Goal: Information Seeking & Learning: Learn about a topic

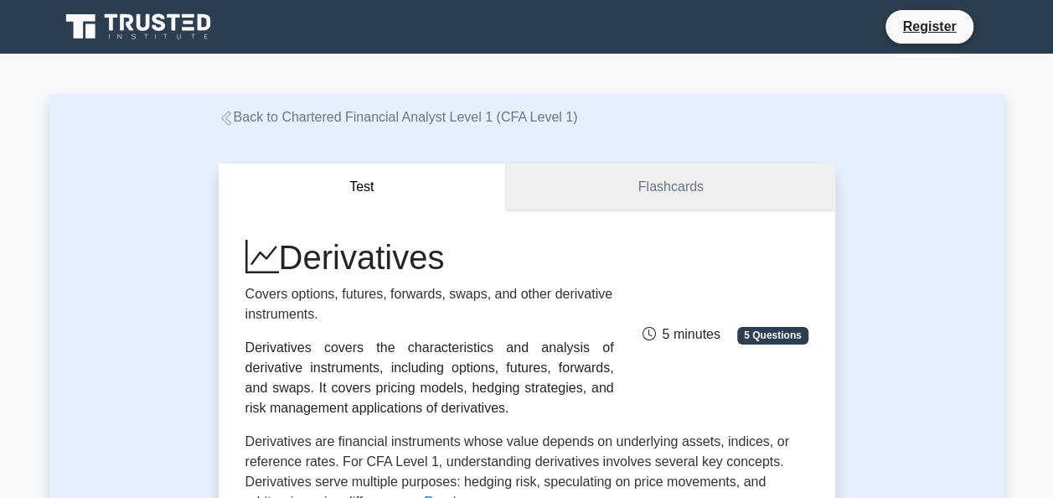
click at [637, 196] on link "Flashcards" at bounding box center [670, 187] width 328 height 48
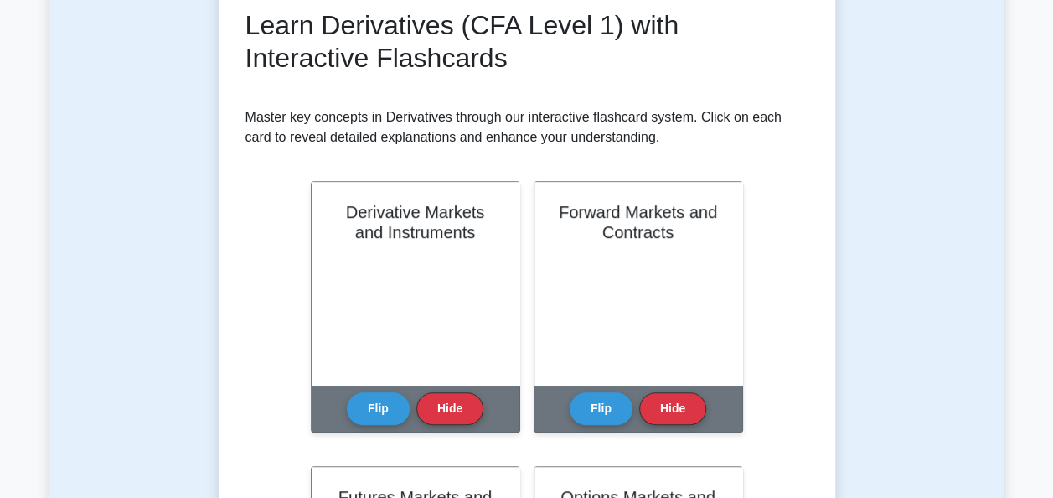
scroll to position [84, 0]
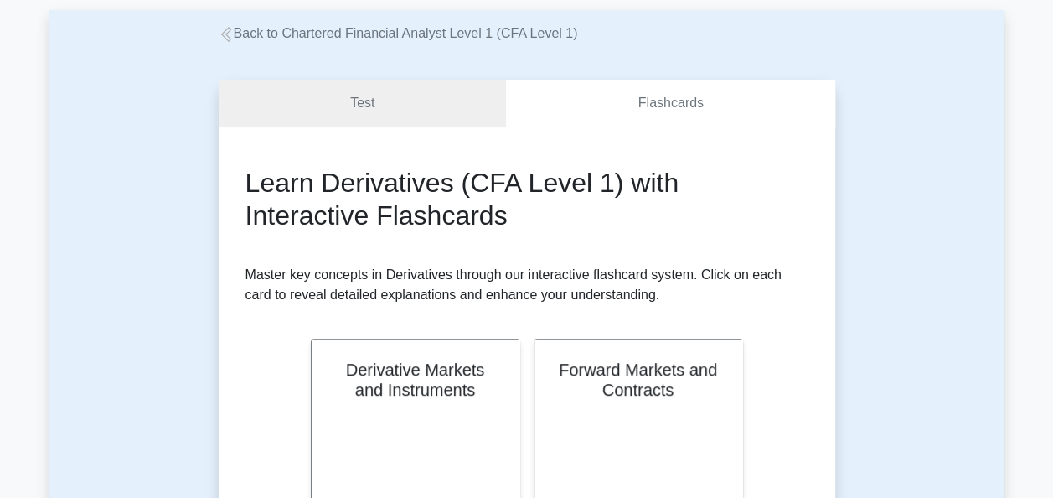
click at [426, 117] on link "Test" at bounding box center [363, 104] width 288 height 48
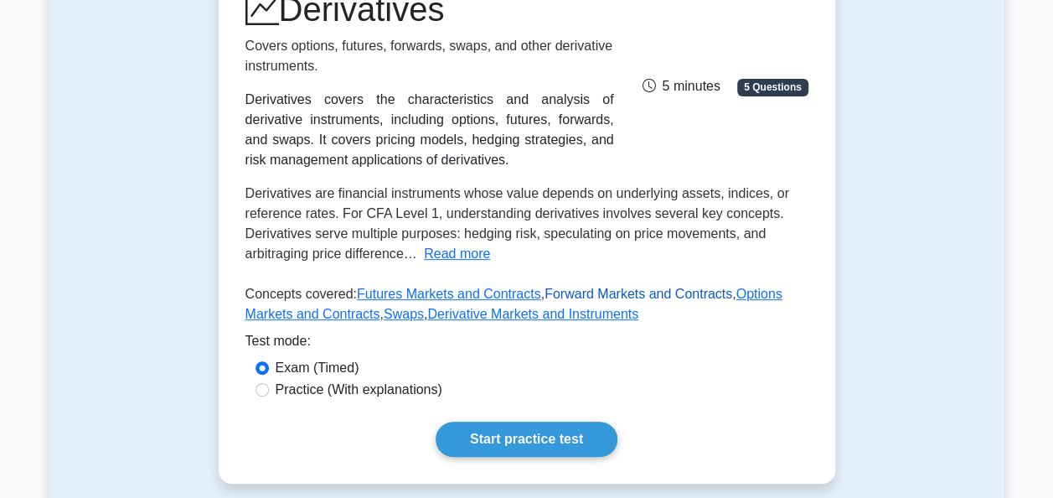
scroll to position [586, 0]
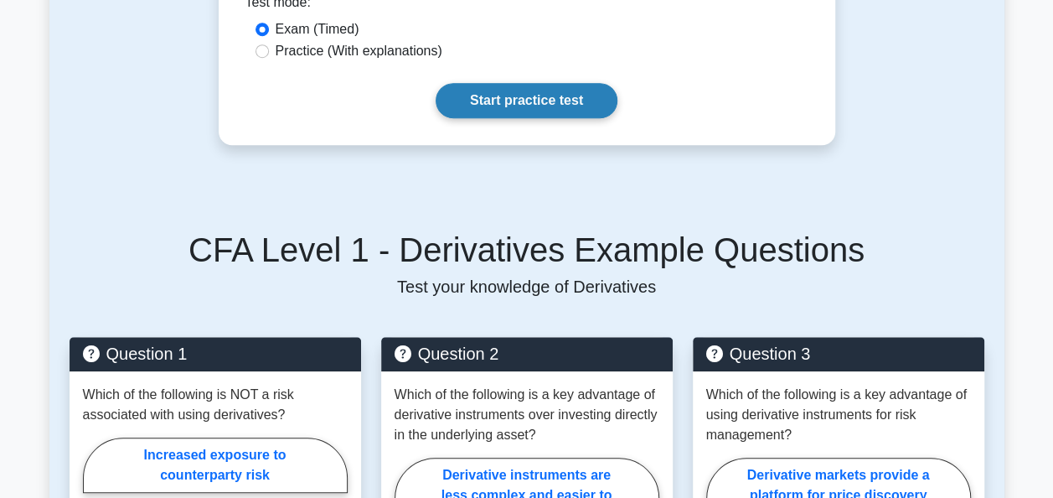
click at [549, 109] on link "Start practice test" at bounding box center [527, 100] width 182 height 35
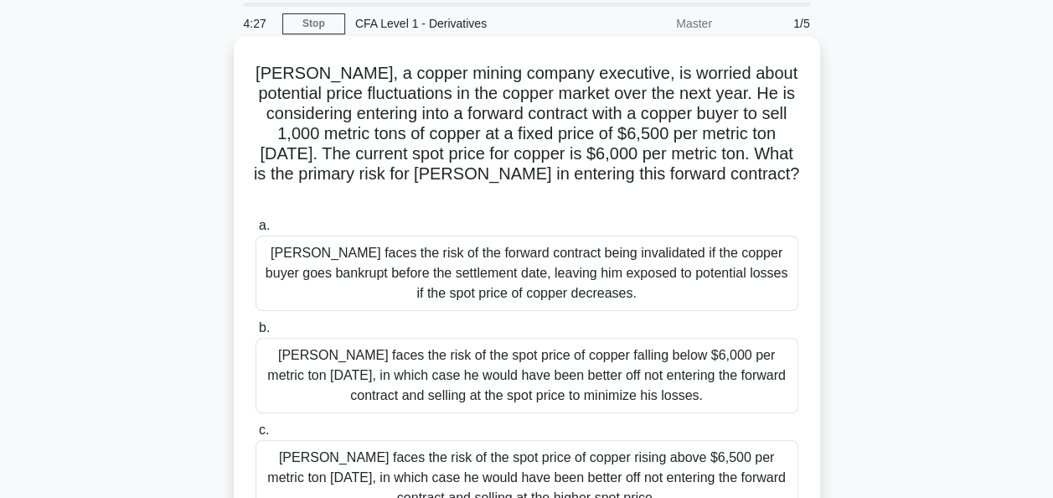
scroll to position [84, 0]
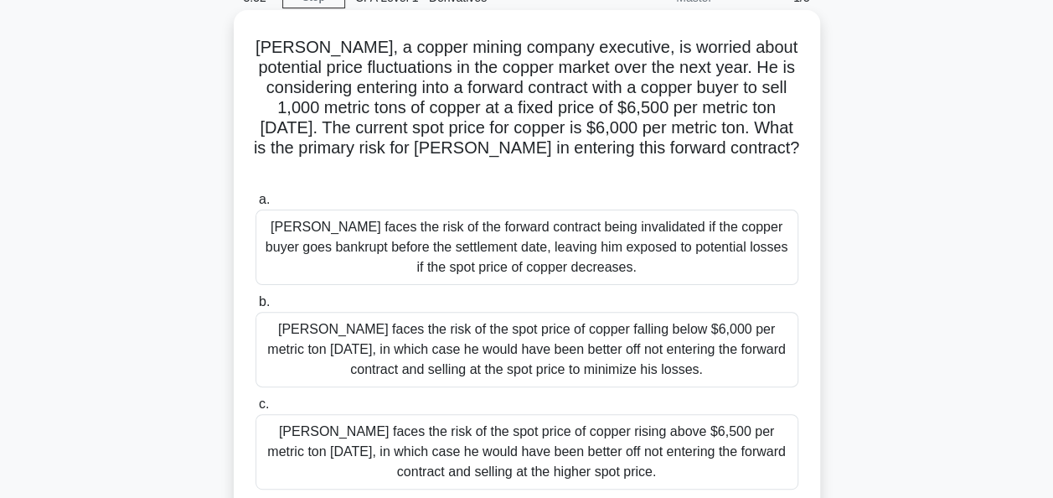
click at [573, 353] on div "John faces the risk of the spot price of copper falling below $6,000 per metric…" at bounding box center [526, 349] width 543 height 75
drag, startPoint x: 572, startPoint y: 353, endPoint x: 441, endPoint y: 315, distance: 137.0
click at [441, 315] on div "John faces the risk of the spot price of copper falling below $6,000 per metric…" at bounding box center [526, 349] width 543 height 75
click at [255, 307] on input "b. John faces the risk of the spot price of copper falling below $6,000 per met…" at bounding box center [255, 302] width 0 height 11
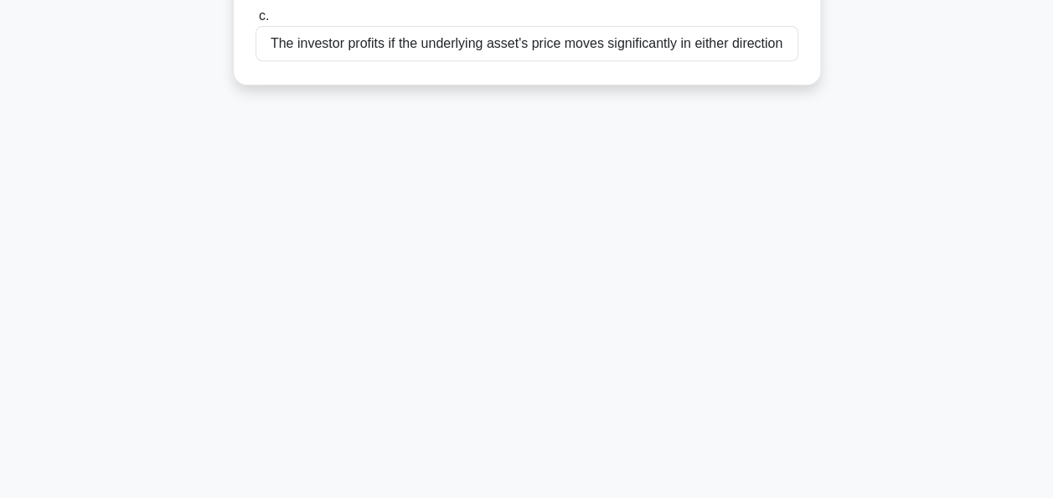
scroll to position [0, 0]
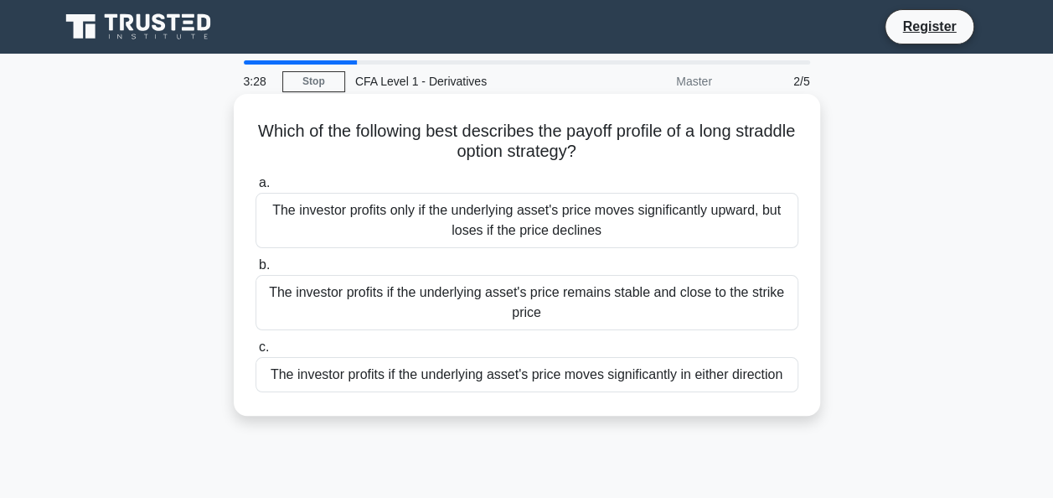
click at [625, 217] on div "The investor profits only if the underlying asset's price moves significantly u…" at bounding box center [526, 220] width 543 height 55
click at [255, 188] on input "a. The investor profits only if the underlying asset's price moves significantl…" at bounding box center [255, 183] width 0 height 11
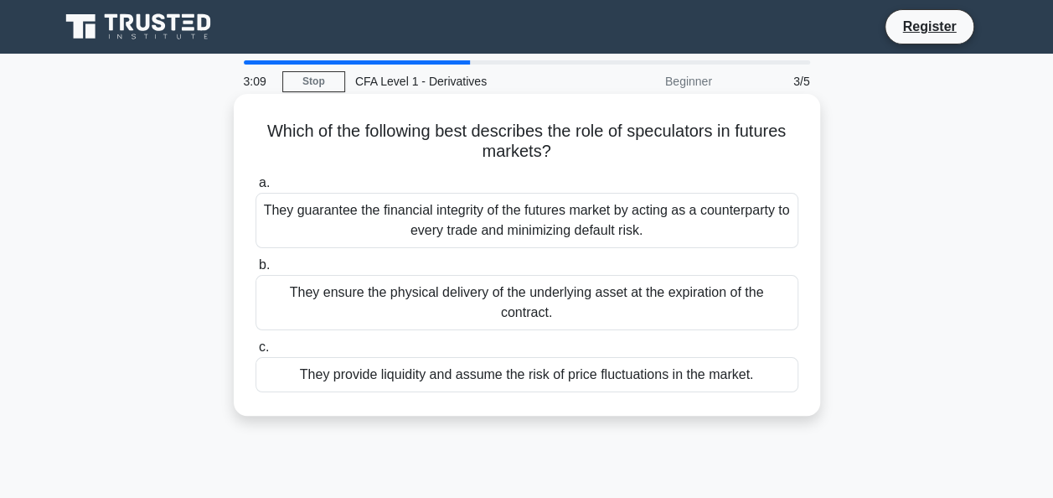
click at [699, 357] on div "They provide liquidity and assume the risk of price fluctuations in the market." at bounding box center [526, 374] width 543 height 35
click at [255, 342] on input "c. They provide liquidity and assume the risk of price fluctuations in the mark…" at bounding box center [255, 347] width 0 height 11
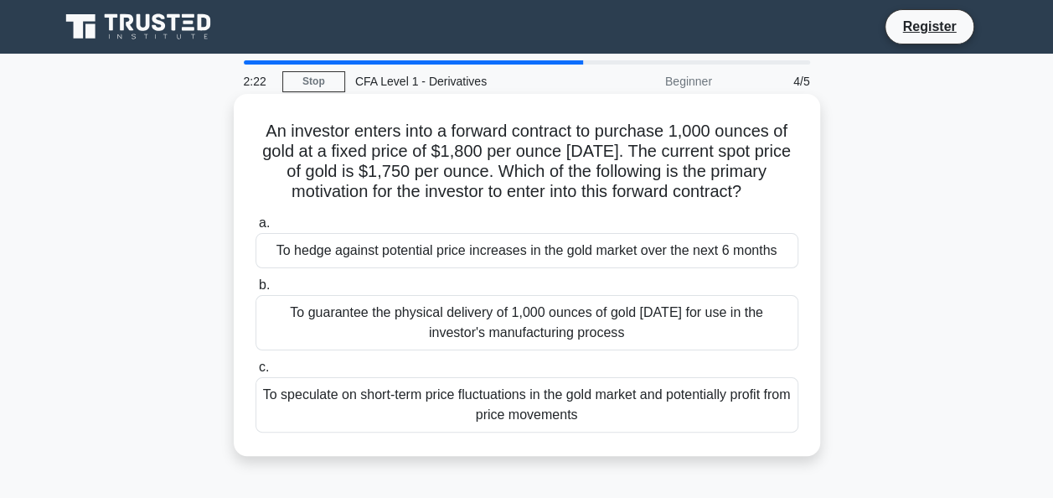
click at [526, 250] on div "To hedge against potential price increases in the gold market over the next 6 m…" at bounding box center [526, 250] width 543 height 35
click at [255, 229] on input "a. To hedge against potential price increases in the gold market over the next …" at bounding box center [255, 223] width 0 height 11
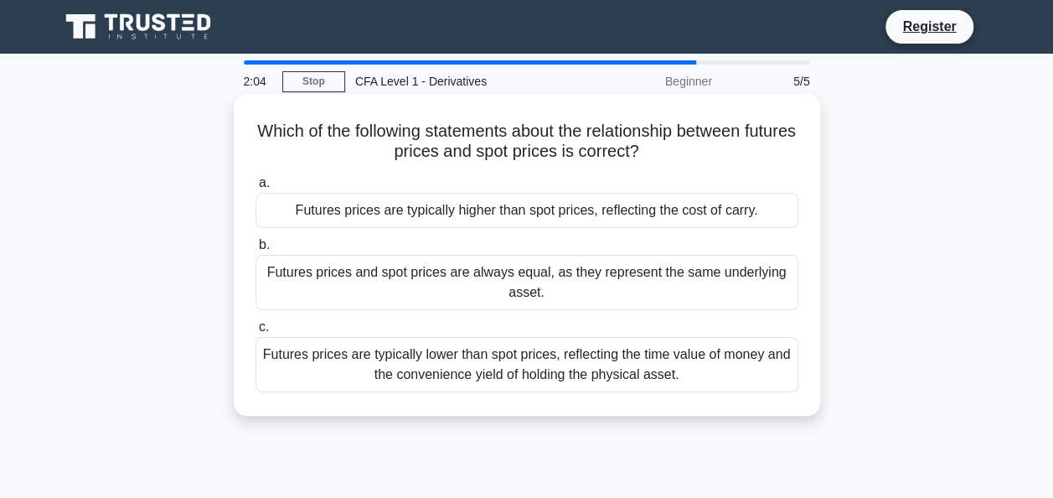
click at [560, 213] on div "Futures prices are typically higher than spot prices, reflecting the cost of ca…" at bounding box center [526, 210] width 543 height 35
click at [255, 188] on input "a. Futures prices are typically higher than spot prices, reflecting the cost of…" at bounding box center [255, 183] width 0 height 11
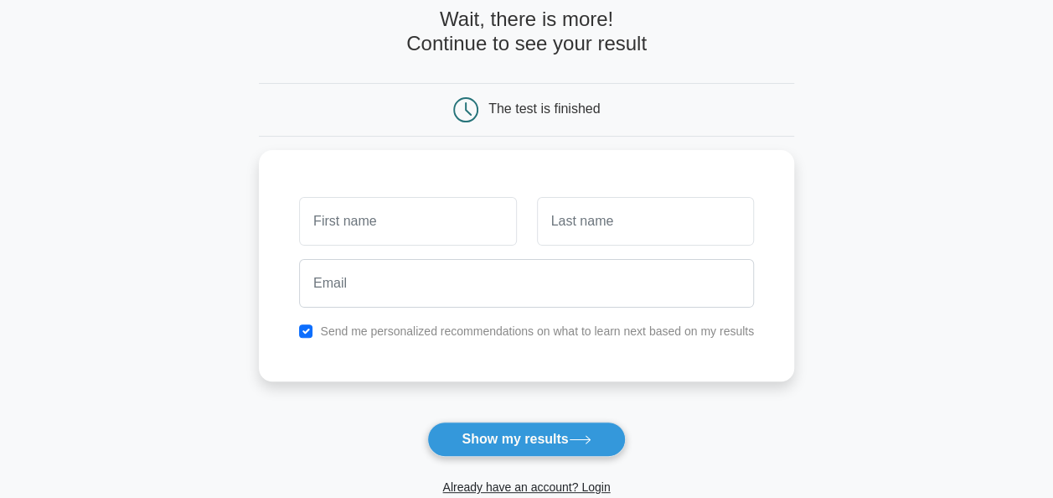
scroll to position [168, 0]
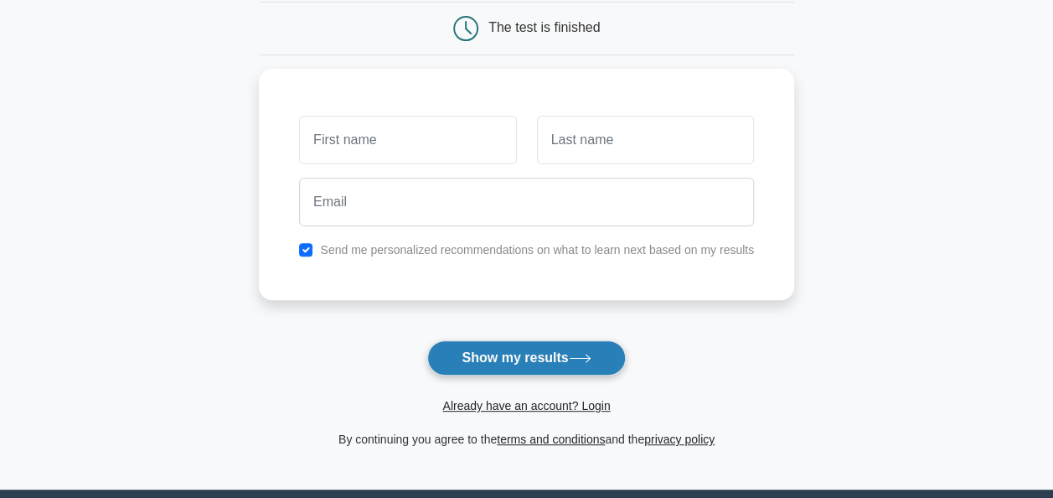
click at [560, 353] on button "Show my results" at bounding box center [526, 357] width 198 height 35
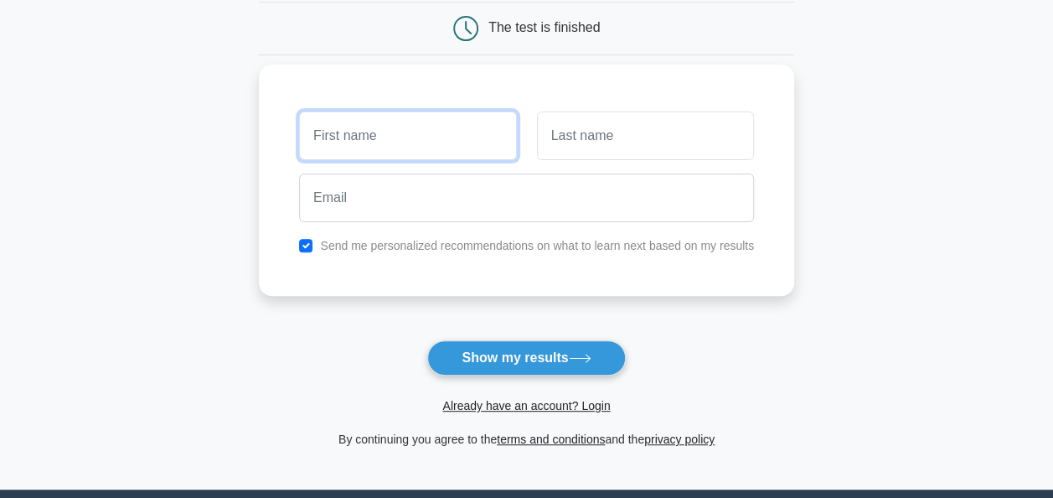
click at [465, 139] on input "text" at bounding box center [407, 135] width 217 height 49
type input "teoh"
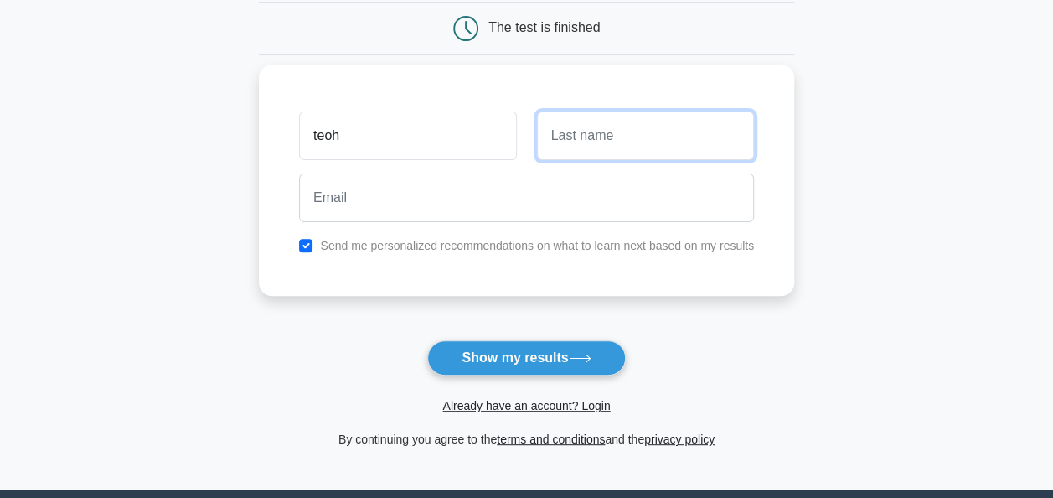
type input "n"
type input "yi"
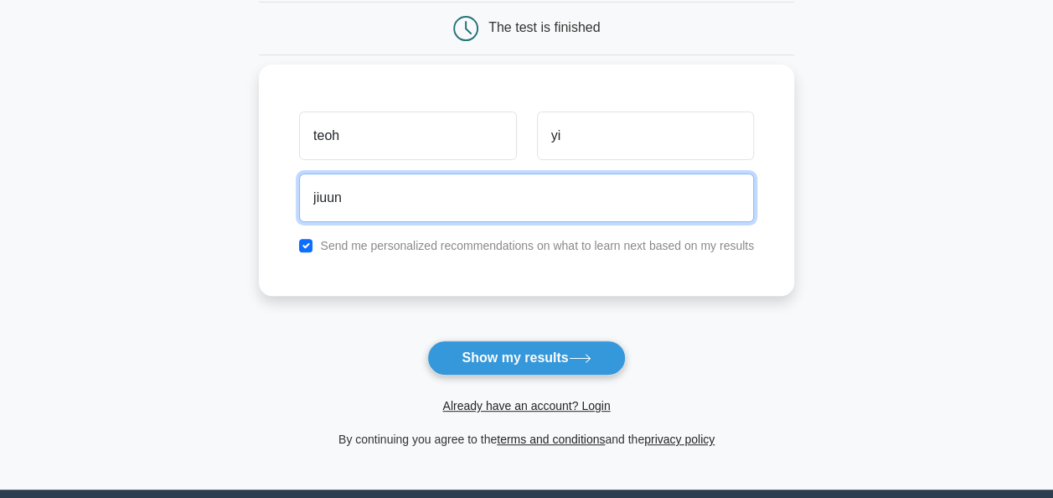
type input "[EMAIL_ADDRESS][DOMAIN_NAME]"
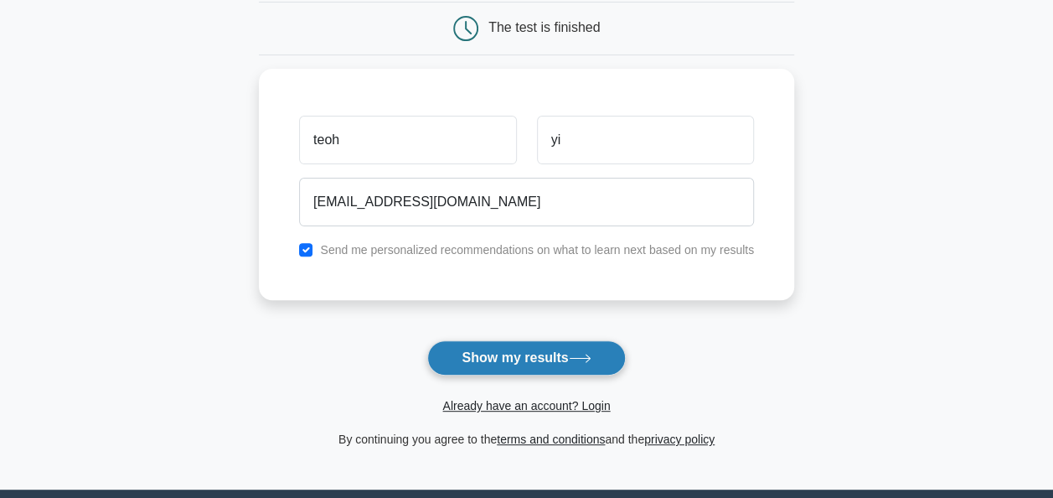
click at [526, 368] on button "Show my results" at bounding box center [526, 357] width 198 height 35
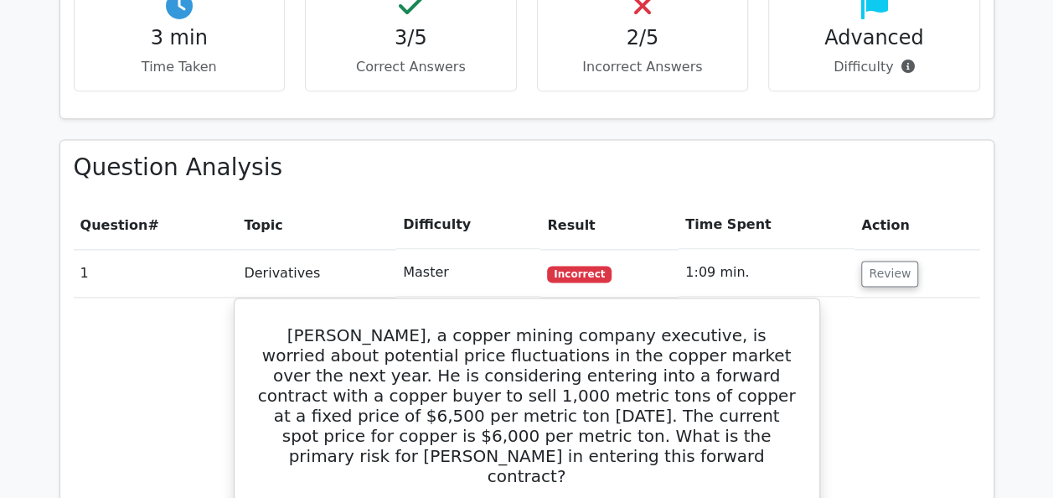
scroll to position [1173, 0]
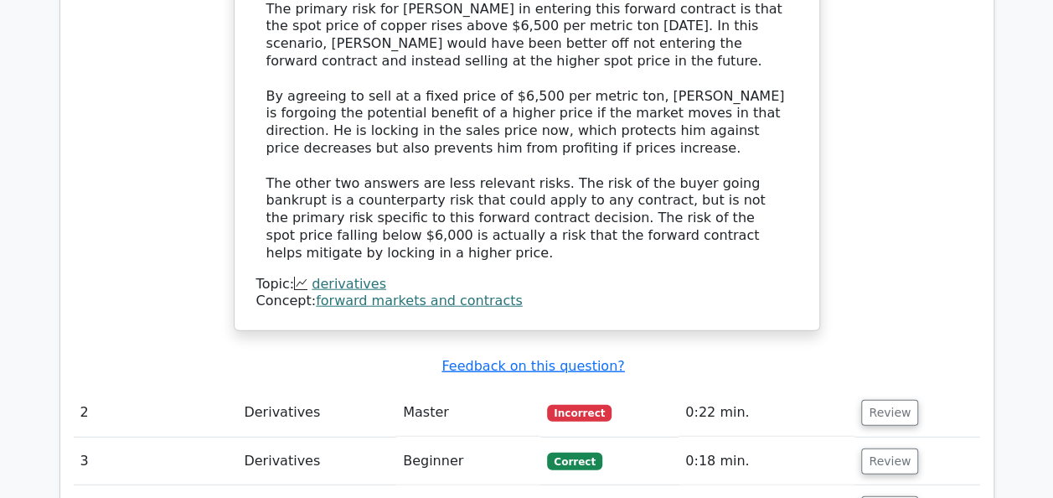
scroll to position [1843, 0]
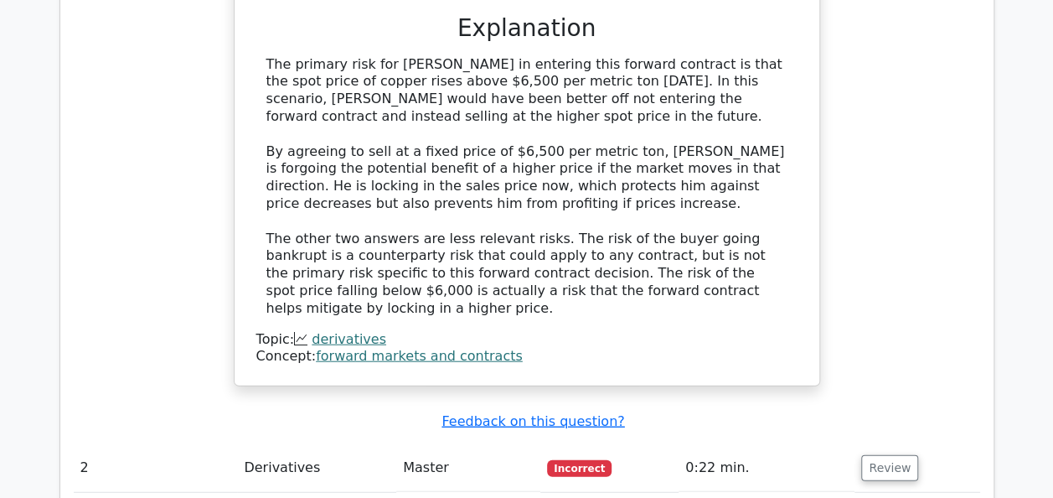
drag, startPoint x: 756, startPoint y: 310, endPoint x: 782, endPoint y: 310, distance: 25.1
click at [756, 444] on td "0:22 min." at bounding box center [766, 468] width 176 height 48
click at [861, 455] on button "Review" at bounding box center [889, 468] width 57 height 26
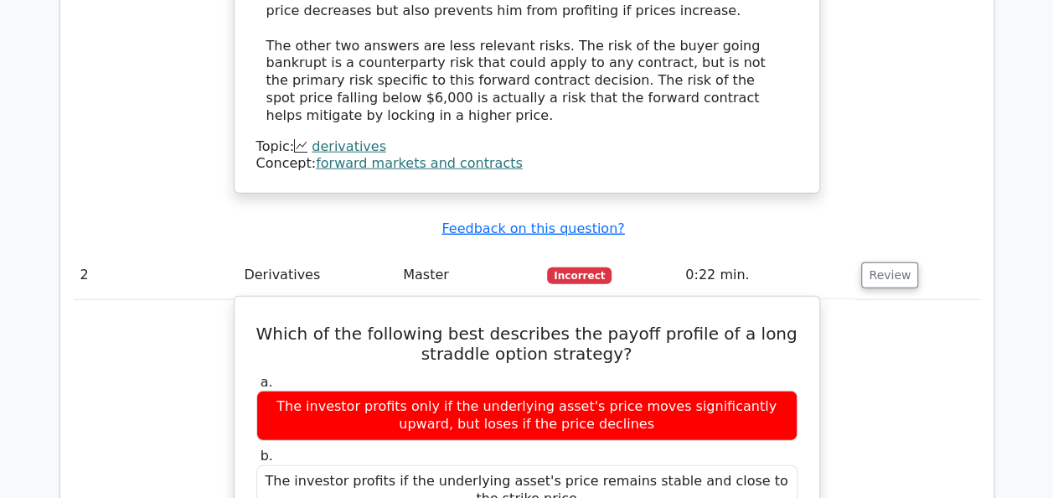
scroll to position [2094, 0]
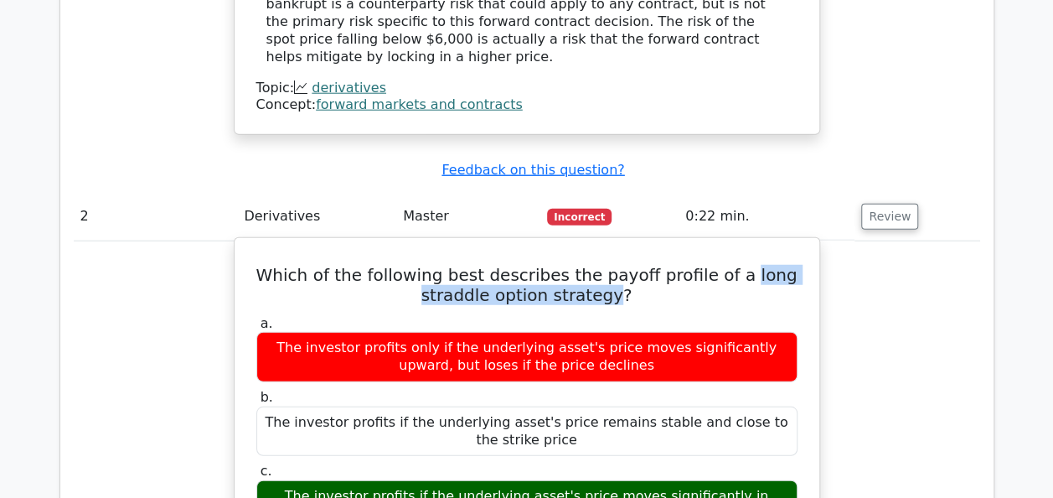
drag, startPoint x: 739, startPoint y: 109, endPoint x: 611, endPoint y: 134, distance: 130.6
click at [611, 265] on h5 "Which of the following best describes the payoff profile of a long straddle opt…" at bounding box center [527, 285] width 544 height 40
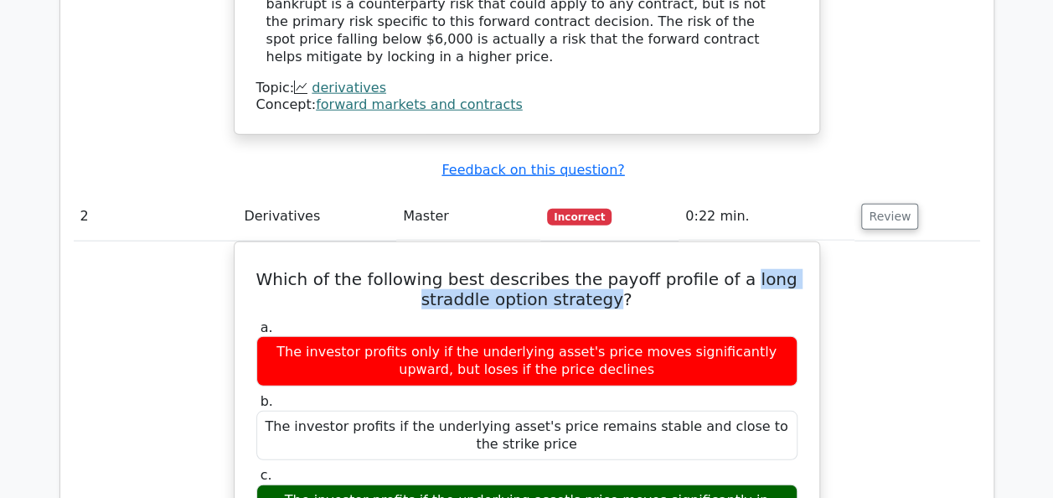
copy h5 "long straddle option strategy"
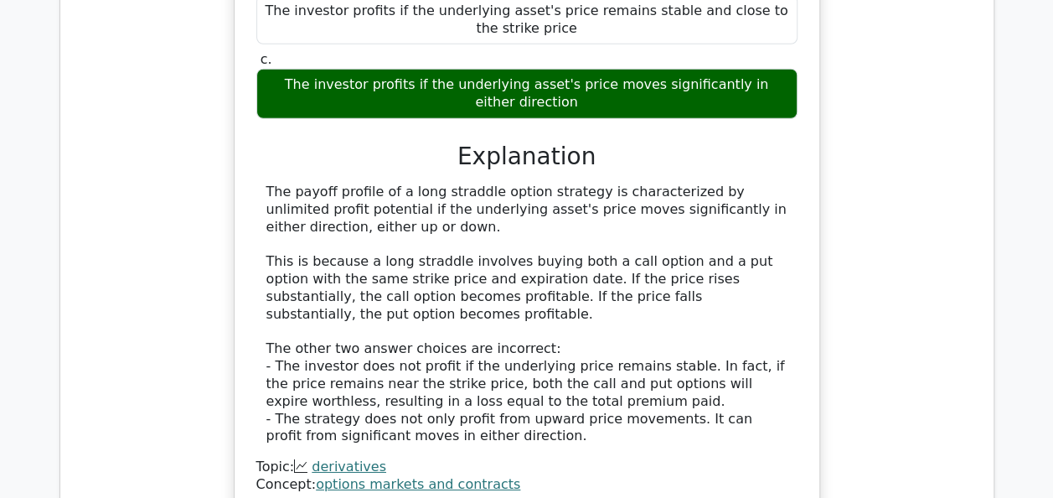
scroll to position [2744, 0]
